Goal: Task Accomplishment & Management: Use online tool/utility

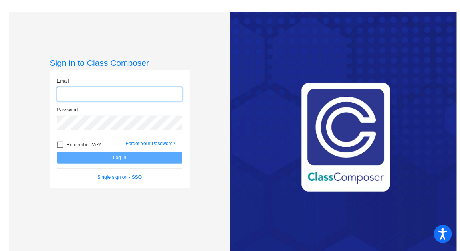
click at [100, 90] on input "email" at bounding box center [119, 94] width 125 height 15
type input "[EMAIL_ADDRESS][DOMAIN_NAME]"
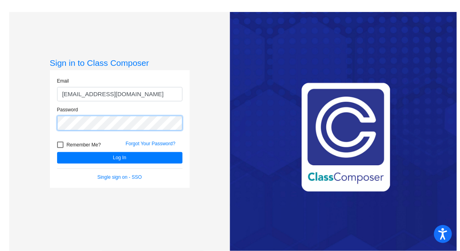
click at [57, 152] on button "Log In" at bounding box center [119, 158] width 125 height 12
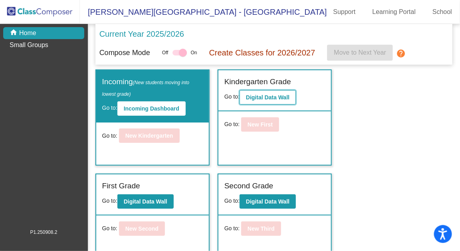
click at [259, 98] on b "Digital Data Wall" at bounding box center [268, 97] width 44 height 6
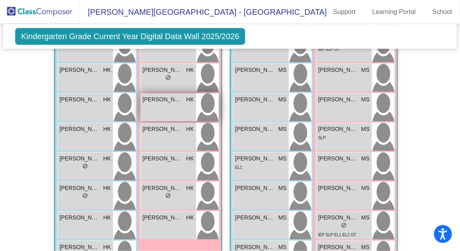
scroll to position [690, 0]
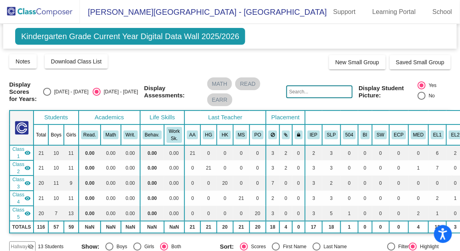
click at [169, 70] on div "Display Scores for Years: [DATE] - [DATE] [DATE] - [DATE] Grade/Archive Student…" at bounding box center [230, 153] width 442 height 199
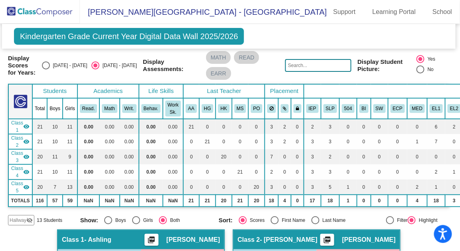
scroll to position [22, 1]
